Goal: Find specific fact: Find specific fact

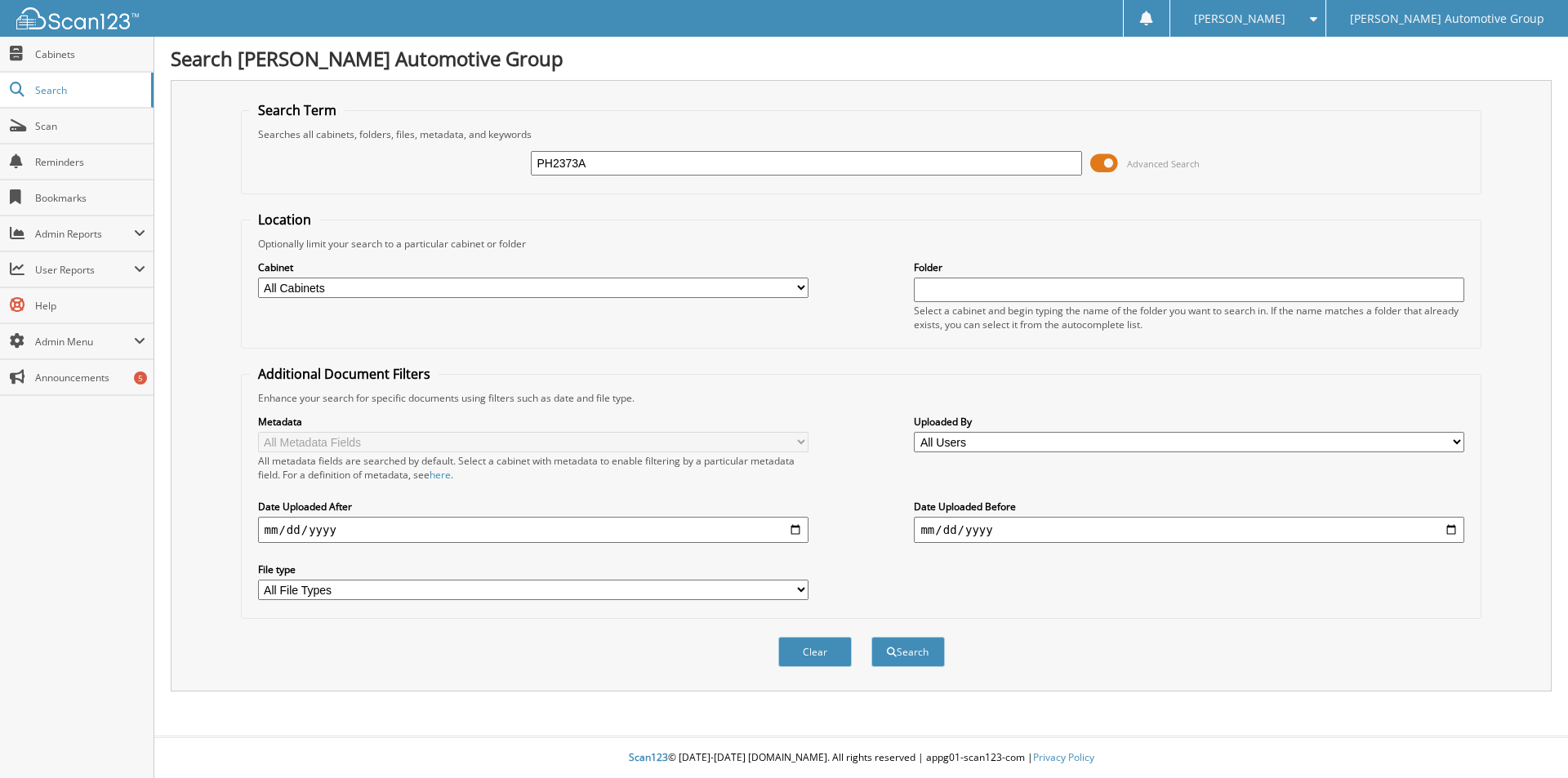
type input "PH2373A"
click at [871, 637] on button "Search" at bounding box center [908, 652] width 73 height 30
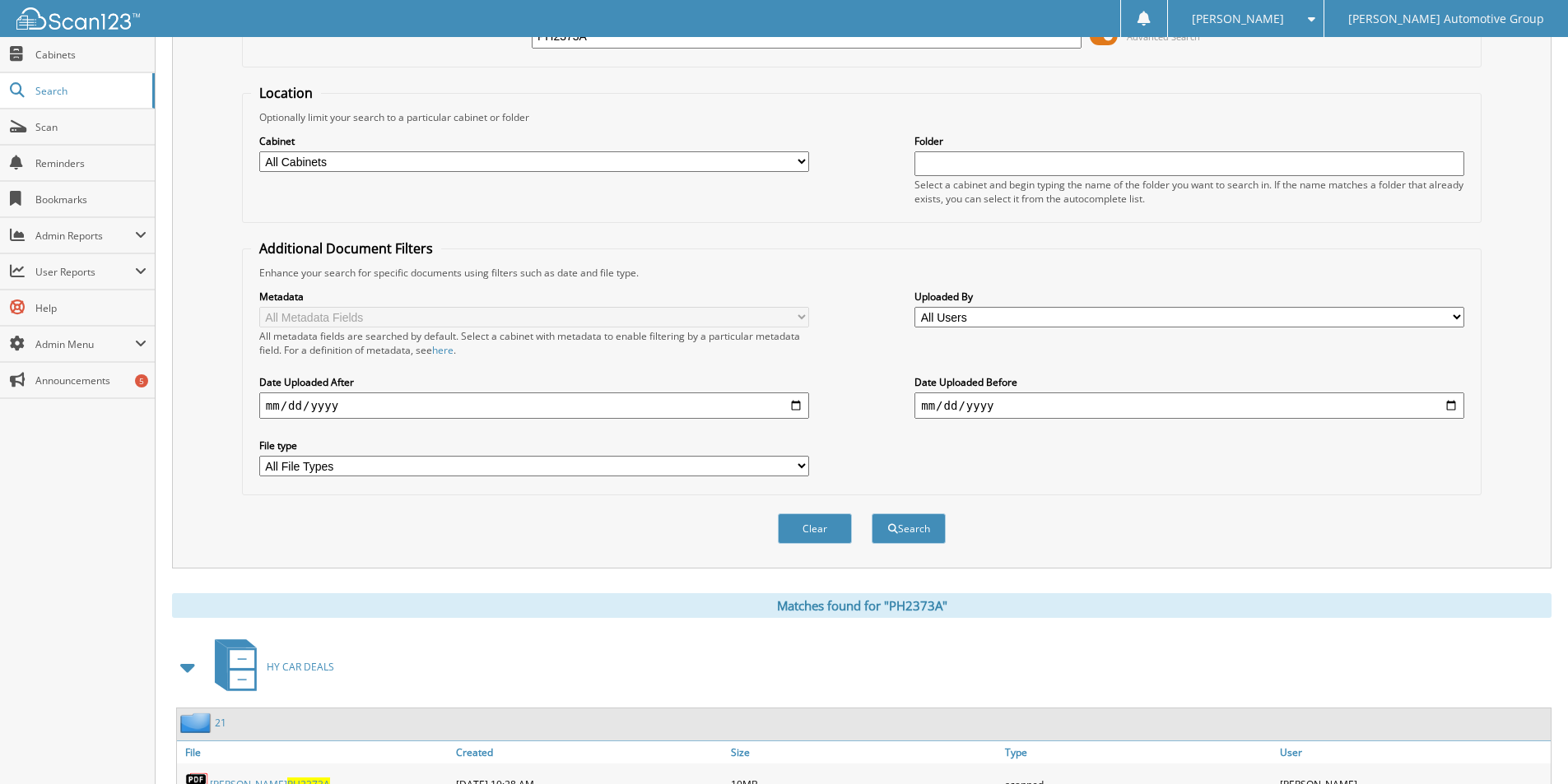
scroll to position [200, 0]
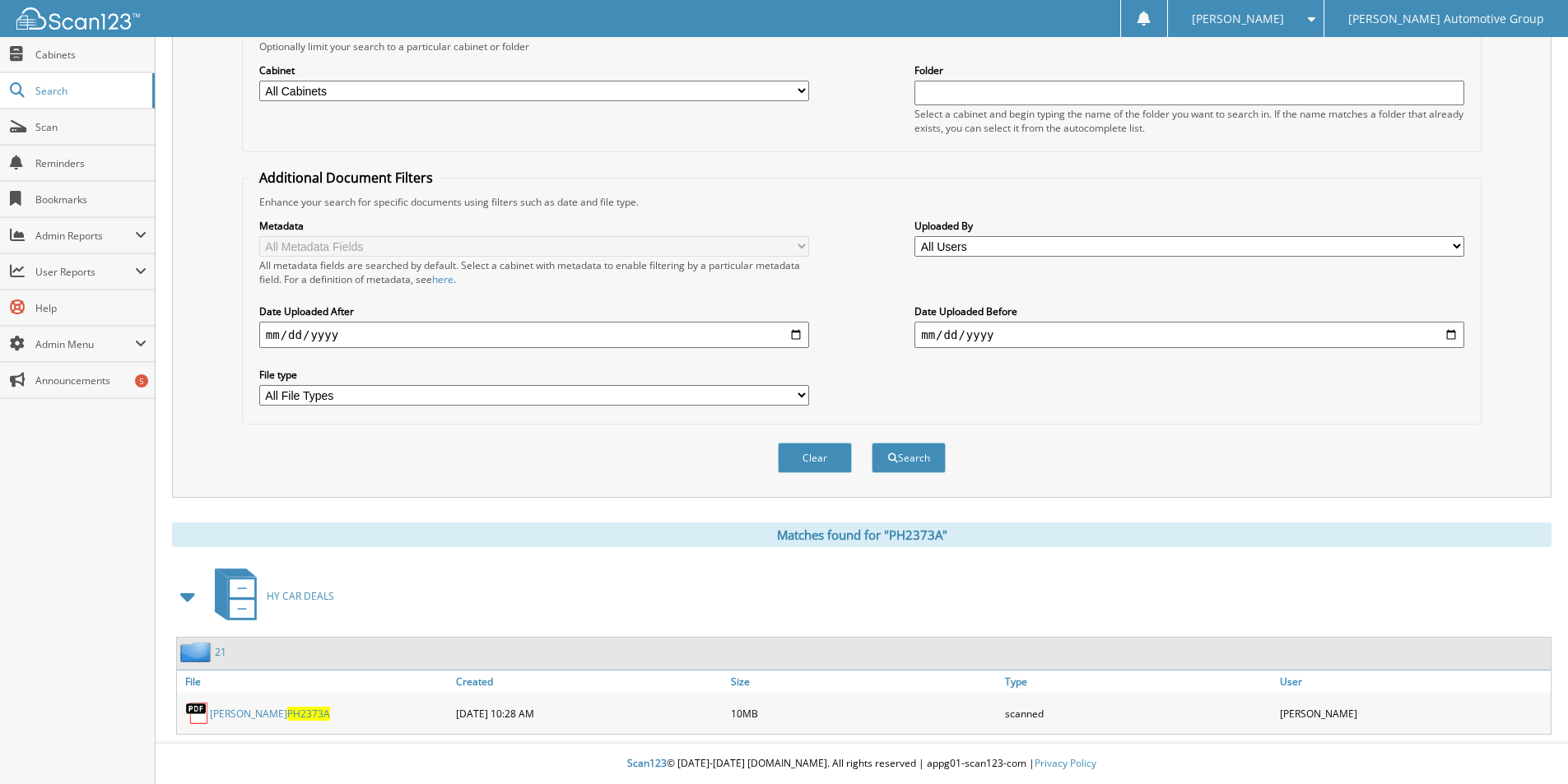
click at [245, 712] on link "[PERSON_NAME] PH2373A" at bounding box center [270, 713] width 120 height 14
